Goal: Information Seeking & Learning: Learn about a topic

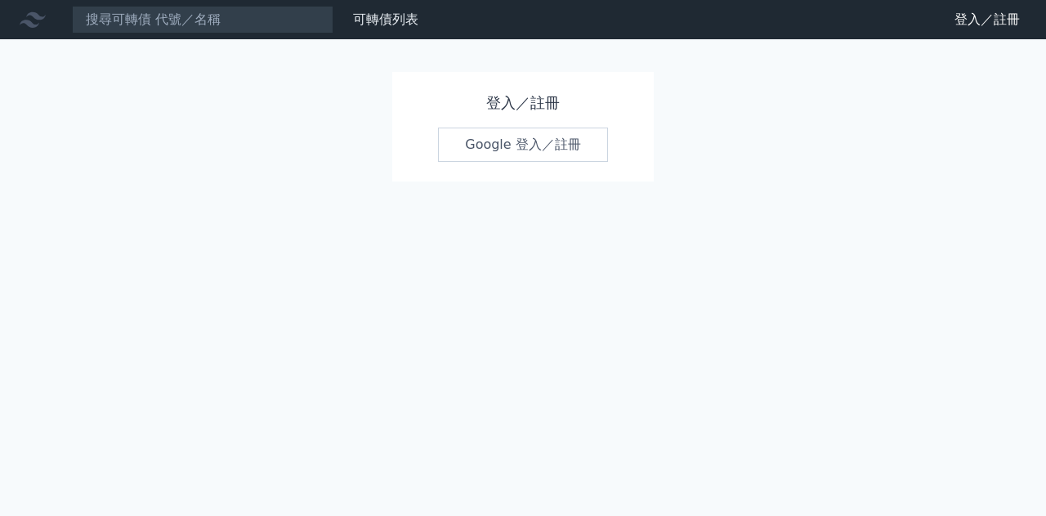
click at [567, 145] on link "Google 登入／註冊" at bounding box center [523, 144] width 170 height 34
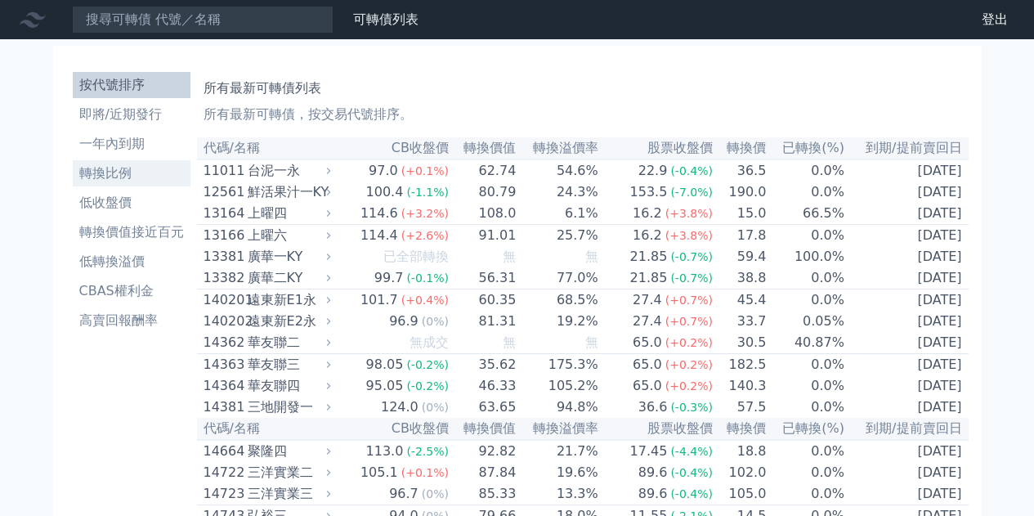
click at [121, 176] on li "轉換比例" at bounding box center [132, 173] width 118 height 20
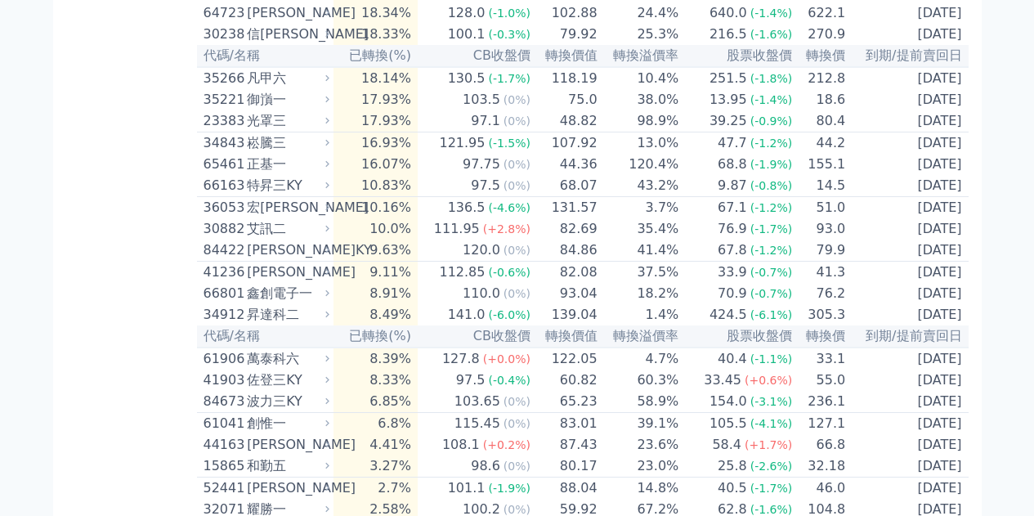
scroll to position [4124, 0]
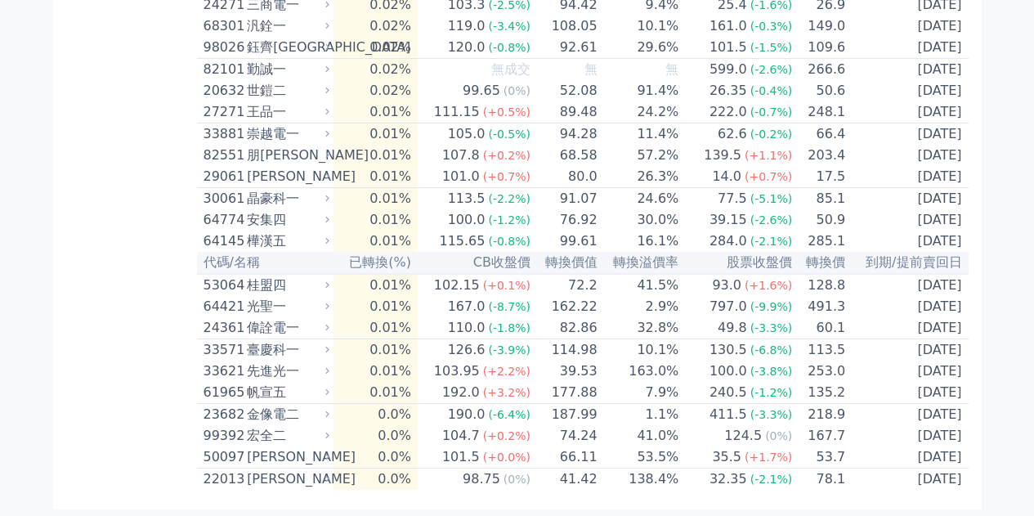
drag, startPoint x: 1039, startPoint y: 60, endPoint x: 1038, endPoint y: 493, distance: 433.1
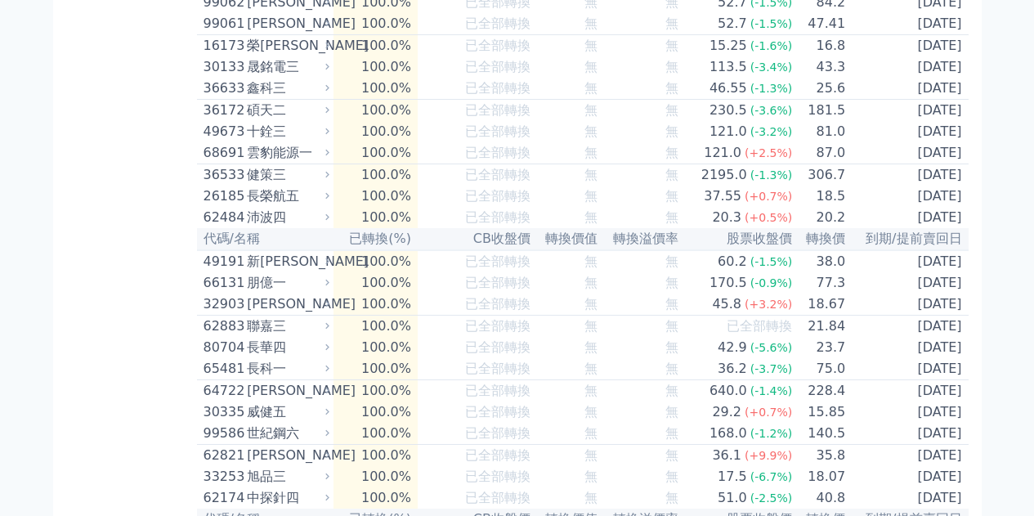
scroll to position [0, 0]
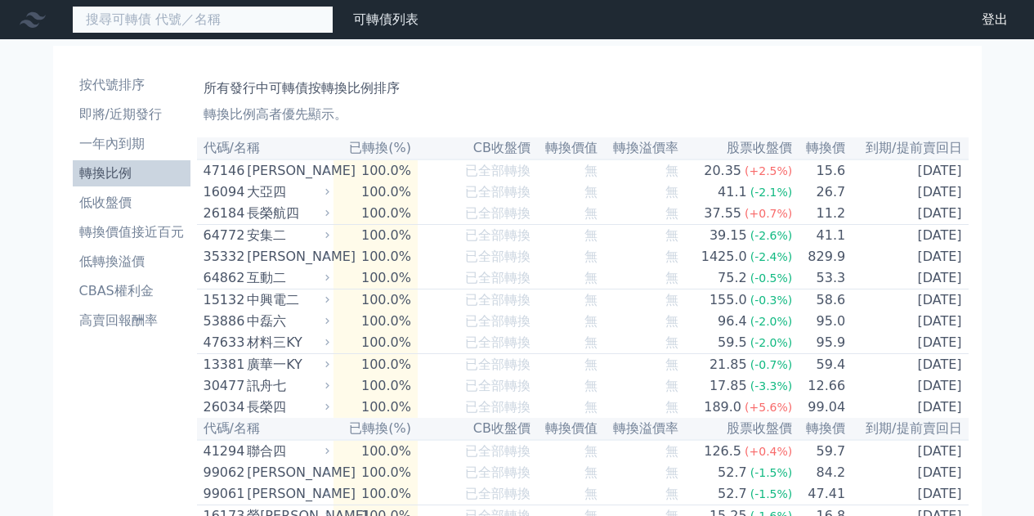
click at [177, 20] on input at bounding box center [202, 20] width 261 height 28
type input "u"
type input "亞力"
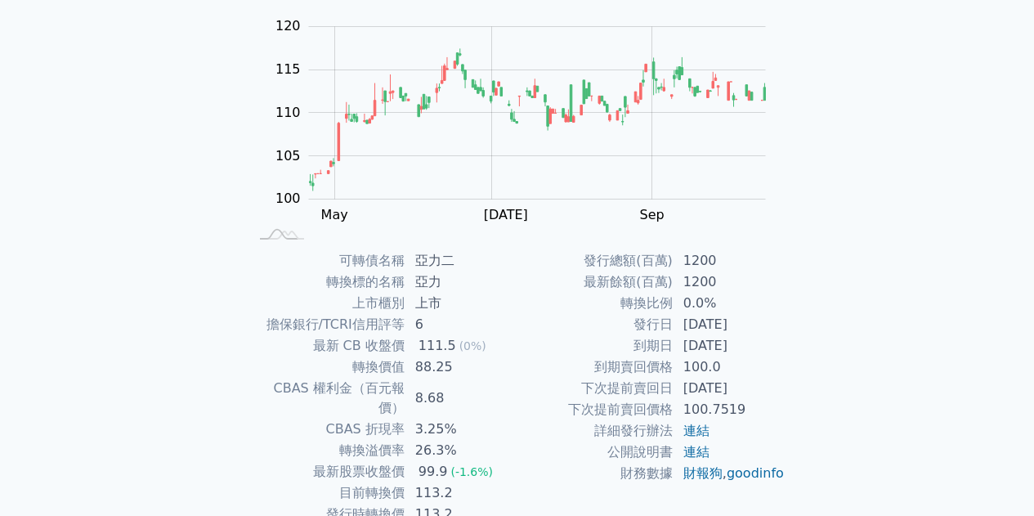
scroll to position [240, 0]
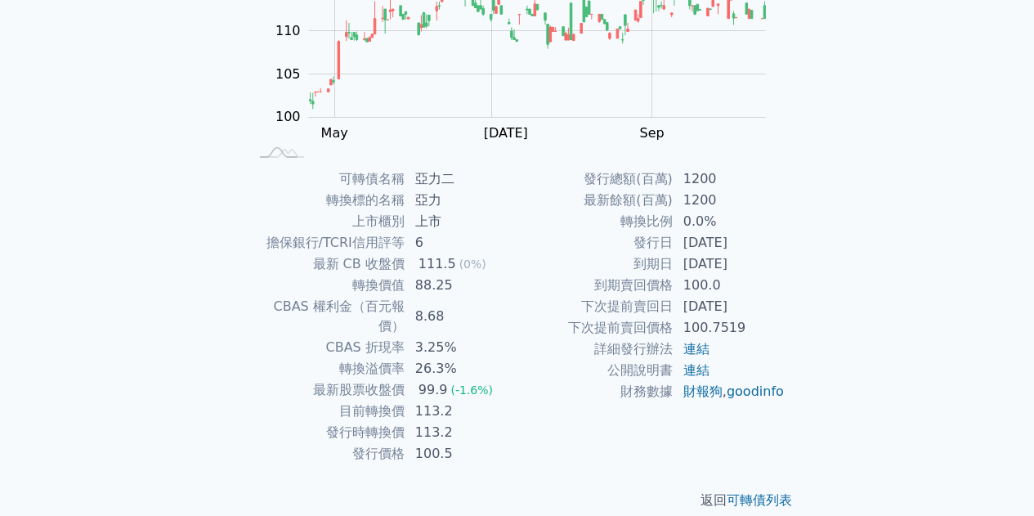
drag, startPoint x: 428, startPoint y: 369, endPoint x: 468, endPoint y: 368, distance: 40.0
click at [465, 379] on td "99.9 (-1.6%)" at bounding box center [461, 389] width 112 height 21
click at [534, 386] on td "財務數據" at bounding box center [595, 391] width 156 height 21
click at [382, 400] on td "目前轉換價" at bounding box center [327, 410] width 156 height 21
drag, startPoint x: 352, startPoint y: 395, endPoint x: 462, endPoint y: 393, distance: 110.3
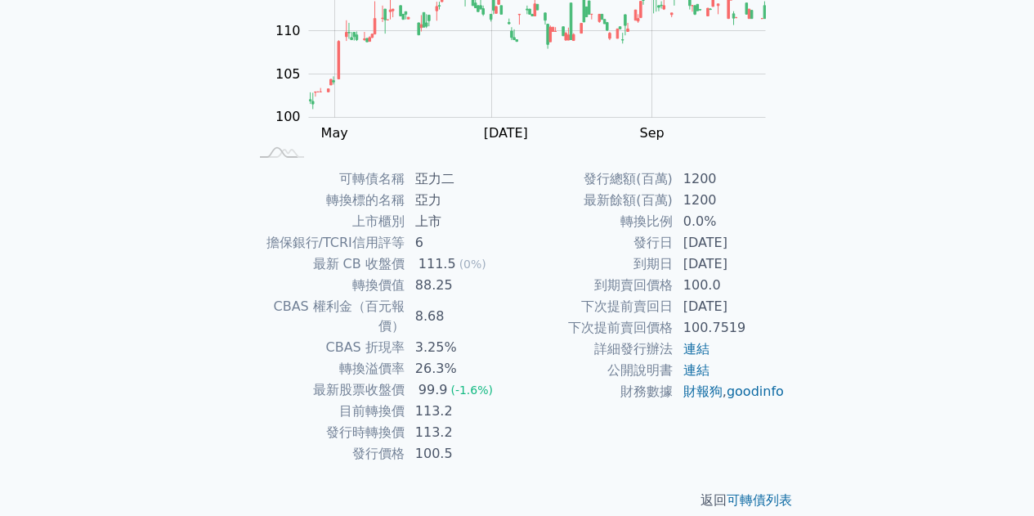
click at [477, 400] on tr "目前轉換價 113.2" at bounding box center [383, 410] width 268 height 21
click at [512, 400] on td "113.2" at bounding box center [461, 410] width 112 height 21
